Goal: Transaction & Acquisition: Obtain resource

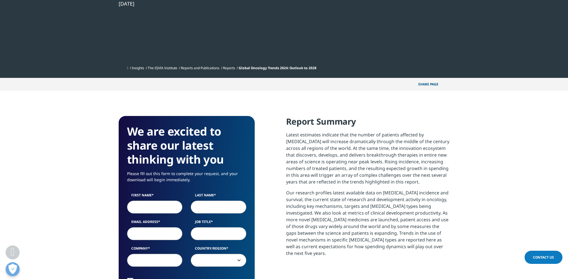
scroll to position [252, 0]
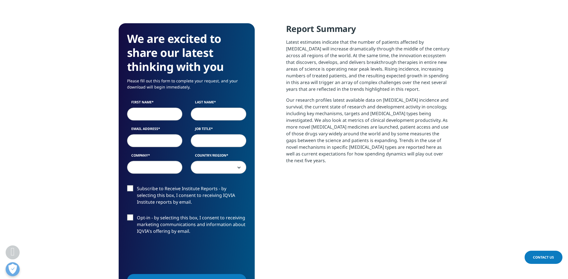
click at [134, 111] on input "First Name" at bounding box center [155, 114] width 56 height 13
type input "[PERSON_NAME]"
type input "Vorwahlner"
type input "[PERSON_NAME][EMAIL_ADDRESS][DOMAIN_NAME]"
type input "Boehringer Ingelheim RCV GmbH & Co KG"
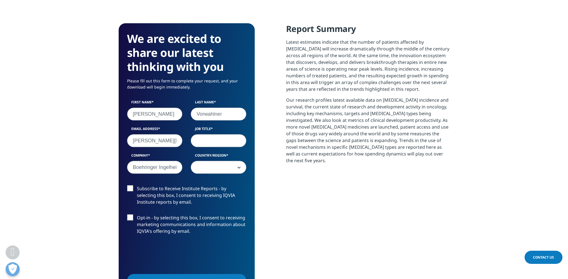
select select "[GEOGRAPHIC_DATA]"
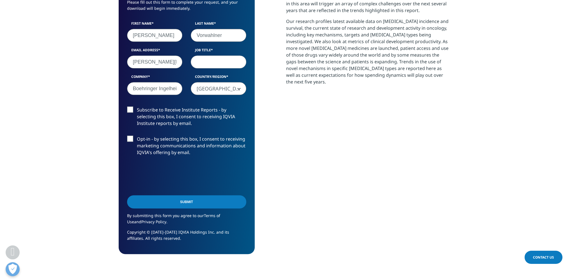
scroll to position [337, 0]
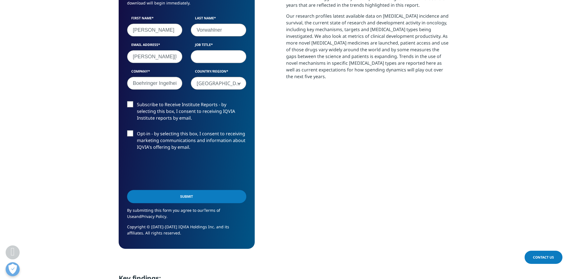
click at [132, 107] on label "Subscribe to Receive Institute Reports - by selecting this box, I consent to re…" at bounding box center [186, 112] width 119 height 23
click at [137, 101] on input "Subscribe to Receive Institute Reports - by selecting this box, I consent to re…" at bounding box center [137, 101] width 0 height 0
click at [190, 198] on input "Submit" at bounding box center [186, 196] width 119 height 13
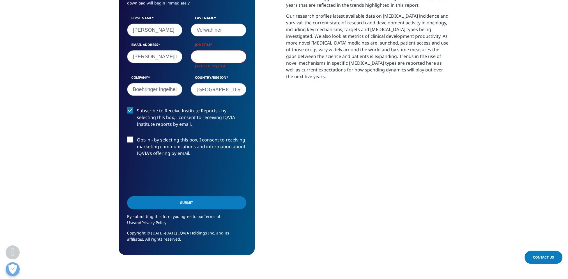
scroll to position [316, 331]
click at [234, 56] on input "Job Title" at bounding box center [219, 56] width 56 height 13
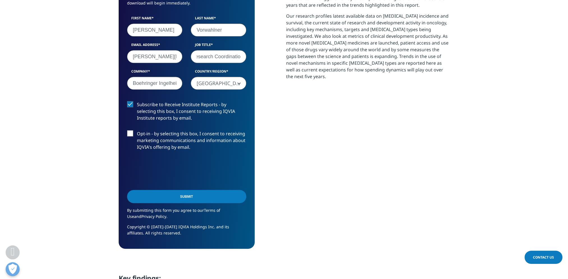
scroll to position [0, 25]
type input "Ass.Dir.Research Coordination"
click at [195, 201] on input "Submit" at bounding box center [186, 196] width 119 height 13
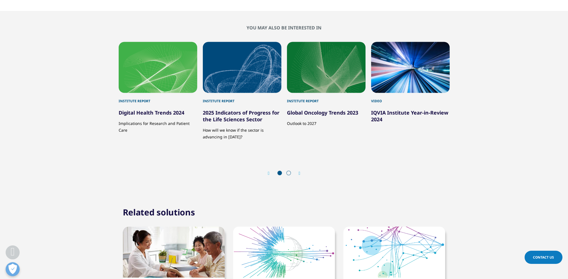
scroll to position [1350, 0]
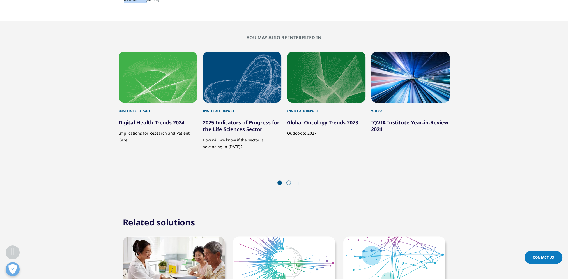
drag, startPoint x: 149, startPoint y: 126, endPoint x: 119, endPoint y: 81, distance: 53.9
copy ul "[MEDICAL_DATA] medicine spending rose to $223Bn globally in [DATE], with 74% fo…"
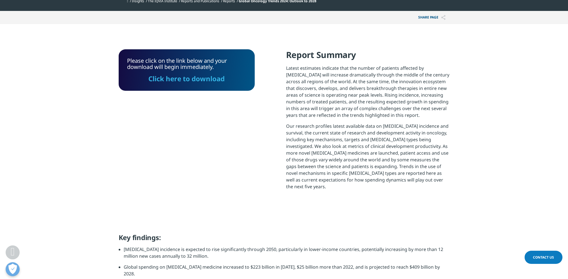
scroll to position [228, 0]
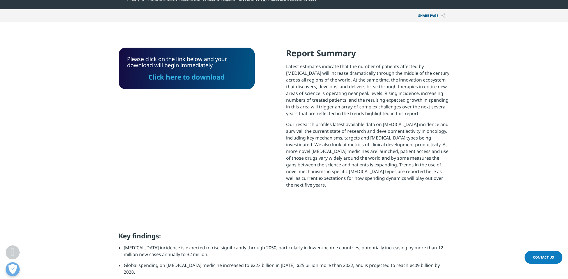
click at [185, 76] on link "Click here to download" at bounding box center [186, 76] width 76 height 9
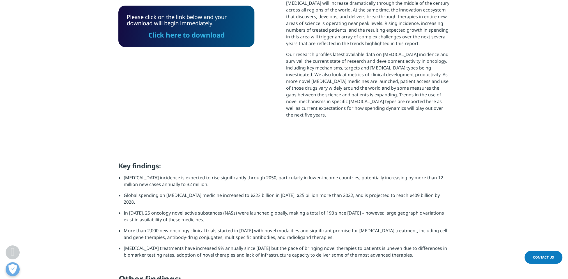
scroll to position [340, 0]
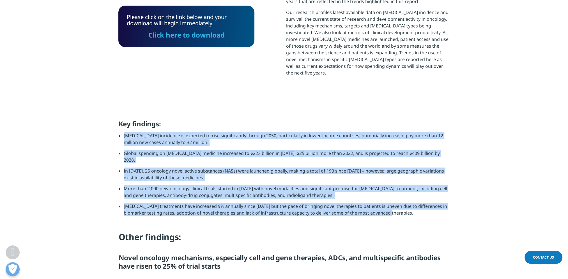
drag, startPoint x: 122, startPoint y: 128, endPoint x: 388, endPoint y: 206, distance: 277.1
click at [388, 206] on ul "[MEDICAL_DATA] incidence is expected to rise significantly through 2050, partic…" at bounding box center [284, 176] width 331 height 88
copy ul "Loremi dolorsita co adipisci el sedd eiusmodtempor incidid 6261, utlaboreetdo m…"
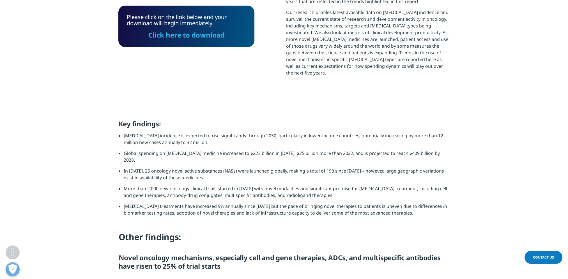
drag, startPoint x: 139, startPoint y: 212, endPoint x: 143, endPoint y: 211, distance: 3.7
click at [139, 221] on p at bounding box center [284, 226] width 331 height 11
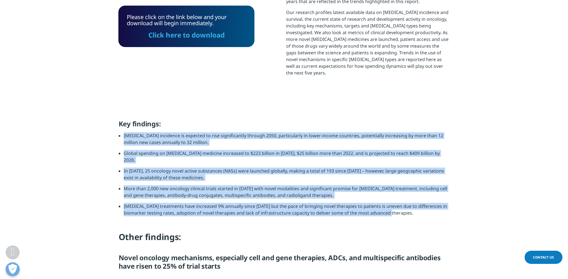
drag, startPoint x: 391, startPoint y: 200, endPoint x: 114, endPoint y: 126, distance: 286.5
click at [114, 126] on section "Key findings: [MEDICAL_DATA] incidence is expected to rise significantly throug…" at bounding box center [284, 197] width 568 height 155
copy ul "Loremi dolorsita co adipisci el sedd eiusmodtempor incidid 6261, utlaboreetdo m…"
